Goal: Task Accomplishment & Management: Complete application form

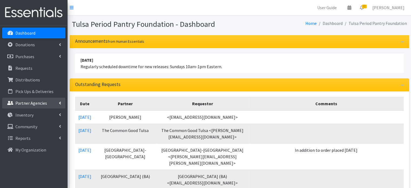
click at [31, 105] on p "Partner Agencies" at bounding box center [31, 102] width 32 height 5
click at [29, 112] on link "All Partners" at bounding box center [33, 114] width 63 height 11
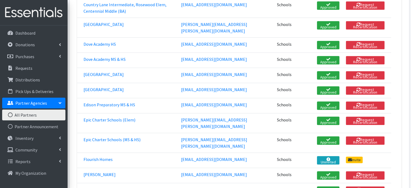
scroll to position [297, 0]
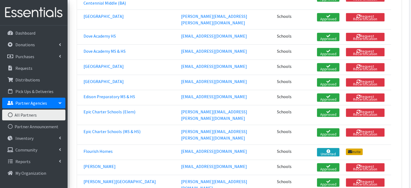
click at [353, 148] on link "Invite" at bounding box center [354, 151] width 17 height 6
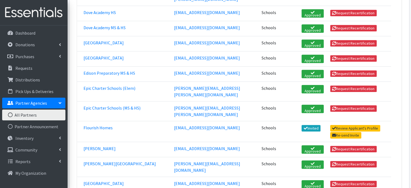
scroll to position [351, 0]
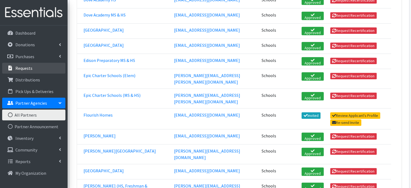
click at [27, 68] on p "Requests" at bounding box center [23, 67] width 17 height 5
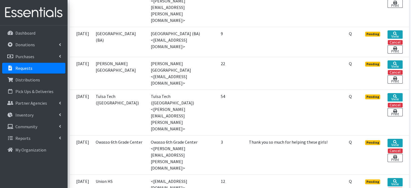
scroll to position [270, 0]
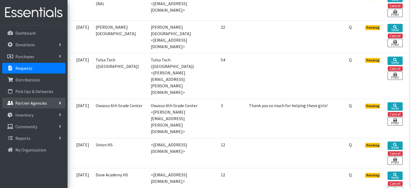
click at [30, 104] on p "Partner Agencies" at bounding box center [31, 102] width 32 height 5
click at [29, 114] on link "All Partners" at bounding box center [33, 114] width 63 height 11
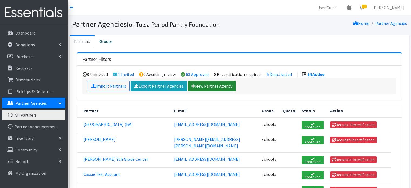
click at [209, 86] on link "New Partner Agency" at bounding box center [212, 86] width 48 height 10
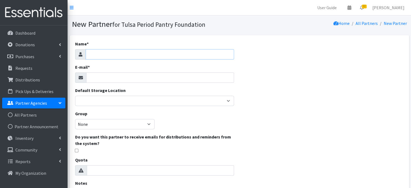
click at [92, 53] on input "Name *" at bounding box center [160, 54] width 148 height 10
paste input "Dove Academy Elem & MS"
type input "Dove Academy Elem & MS"
click at [95, 78] on input "E-mail *" at bounding box center [160, 77] width 148 height 10
paste input "4343 S 118th E Ave, Tulsa, OK 74146"
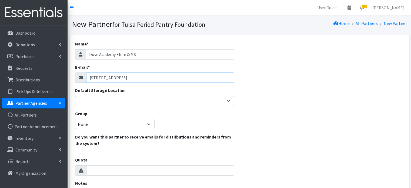
type input "4343 S 118th E Ave, Tulsa, OK 74146"
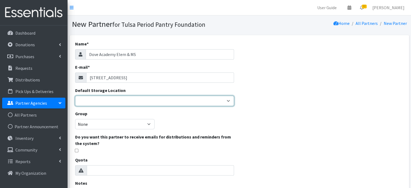
click at [106, 102] on select "Main Office" at bounding box center [154, 101] width 159 height 10
select select "380"
click at [75, 96] on select "Main Office" at bounding box center [154, 101] width 159 height 10
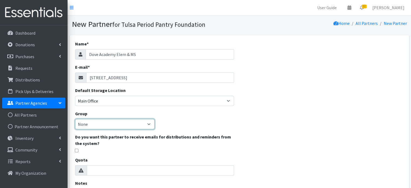
click at [107, 126] on select "None Schools" at bounding box center [114, 124] width 79 height 10
select select "133"
click at [75, 119] on select "None Schools" at bounding box center [114, 124] width 79 height 10
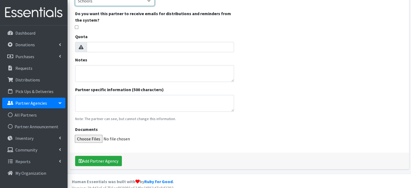
scroll to position [128, 0]
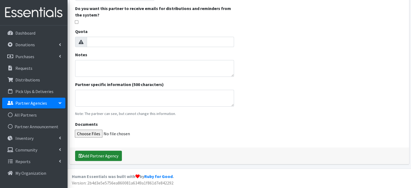
click at [92, 154] on button "Add Partner Agency" at bounding box center [98, 156] width 47 height 10
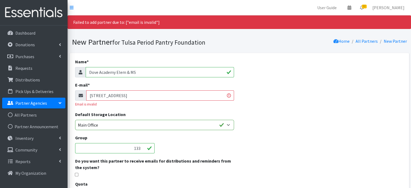
click at [127, 93] on input "[STREET_ADDRESS]" at bounding box center [160, 95] width 148 height 10
click at [127, 93] on input "4343 S 118th E Ave, Tulsa, OK 74146" at bounding box center [160, 95] width 148 height 10
paste input "ptellez@doveschools.org"
type input "ptellez@doveschools.org"
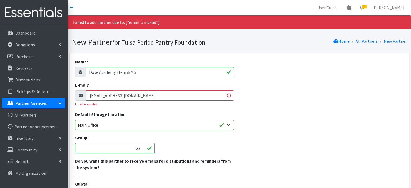
click at [161, 112] on div "Default Storage Location Main Office" at bounding box center [154, 120] width 159 height 19
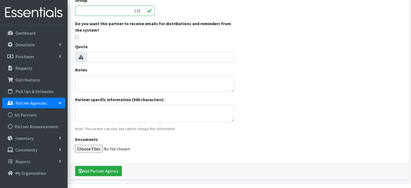
scroll to position [152, 0]
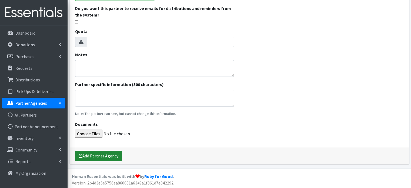
click at [106, 154] on button "Add Partner Agency" at bounding box center [98, 156] width 47 height 10
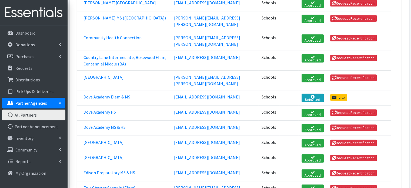
scroll to position [243, 0]
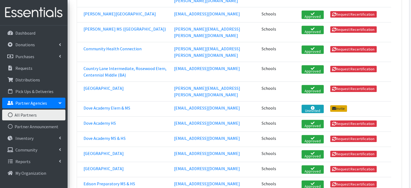
drag, startPoint x: 334, startPoint y: 81, endPoint x: 231, endPoint y: 23, distance: 118.4
click at [334, 105] on link "Invite" at bounding box center [338, 108] width 17 height 6
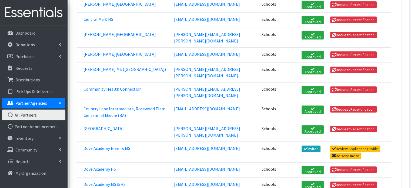
scroll to position [216, 0]
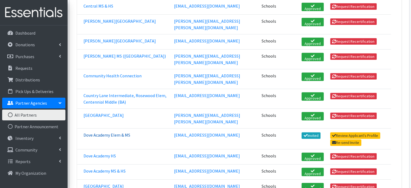
click at [104, 132] on link "Dove Academy Elem & MS" at bounding box center [107, 134] width 47 height 5
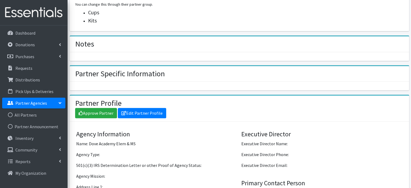
scroll to position [324, 0]
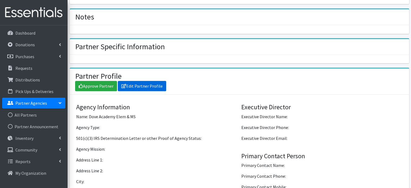
click at [128, 84] on link "Edit Partner Profile" at bounding box center [142, 86] width 48 height 10
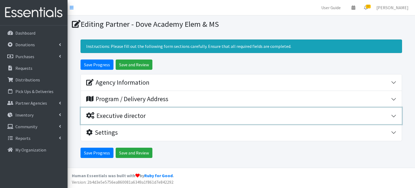
click at [134, 114] on div "Executive director" at bounding box center [115, 116] width 59 height 8
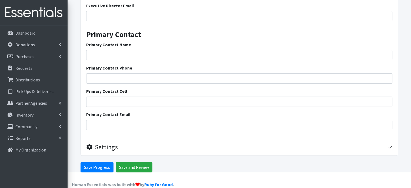
scroll to position [181, 0]
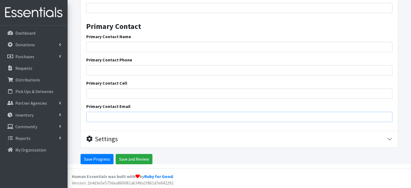
click at [123, 115] on input "Primary Contact Email" at bounding box center [239, 117] width 306 height 10
paste input "4343 S 118th E Ave, Tulsa, OK 74146"
type input "4343 S 118th E Ave, Tulsa, OK 74146"
click at [111, 41] on div "Primary Contact Name" at bounding box center [239, 42] width 306 height 19
click at [112, 47] on input "Primary Contact Name" at bounding box center [239, 47] width 306 height 10
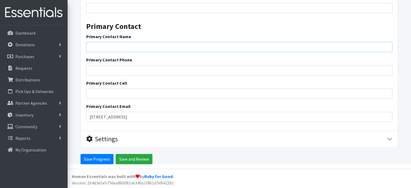
paste input "Paulina Tellez (Nurse)"
type input "Paulina Tellez (Nurse)"
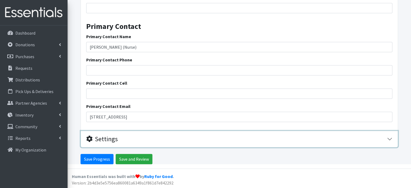
click at [201, 132] on button "Settings" at bounding box center [239, 139] width 317 height 16
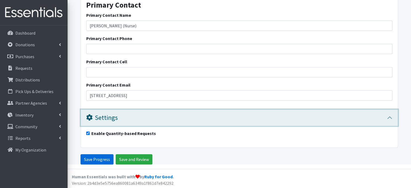
scroll to position [202, 0]
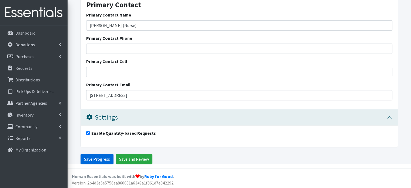
click at [104, 157] on input "Save Progress" at bounding box center [97, 159] width 33 height 10
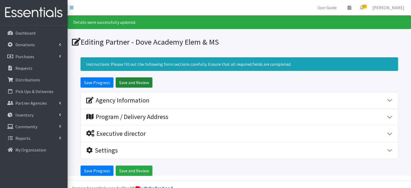
click at [138, 82] on input "Save and Review" at bounding box center [134, 82] width 37 height 10
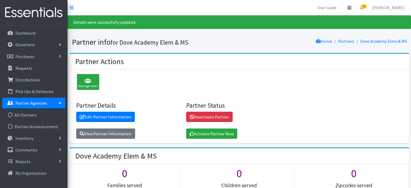
scroll to position [408, 0]
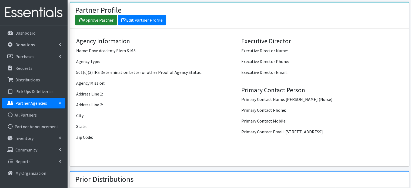
click at [102, 20] on link "Approve Partner" at bounding box center [96, 20] width 42 height 10
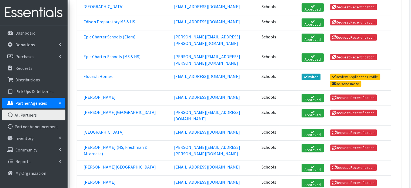
scroll to position [406, 0]
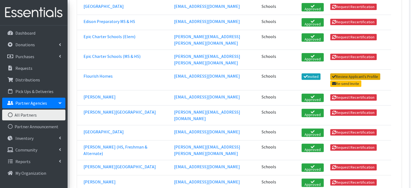
click at [349, 73] on link "Review Applicant's Profile" at bounding box center [355, 76] width 50 height 6
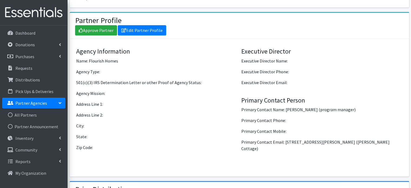
scroll to position [397, 0]
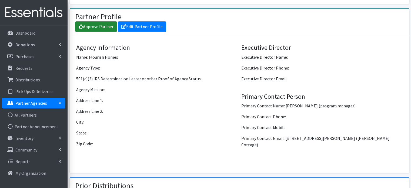
click at [107, 21] on link "Approve Partner" at bounding box center [96, 26] width 42 height 10
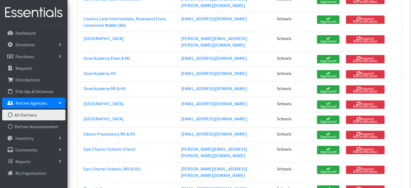
scroll to position [297, 0]
